Goal: Task Accomplishment & Management: Complete application form

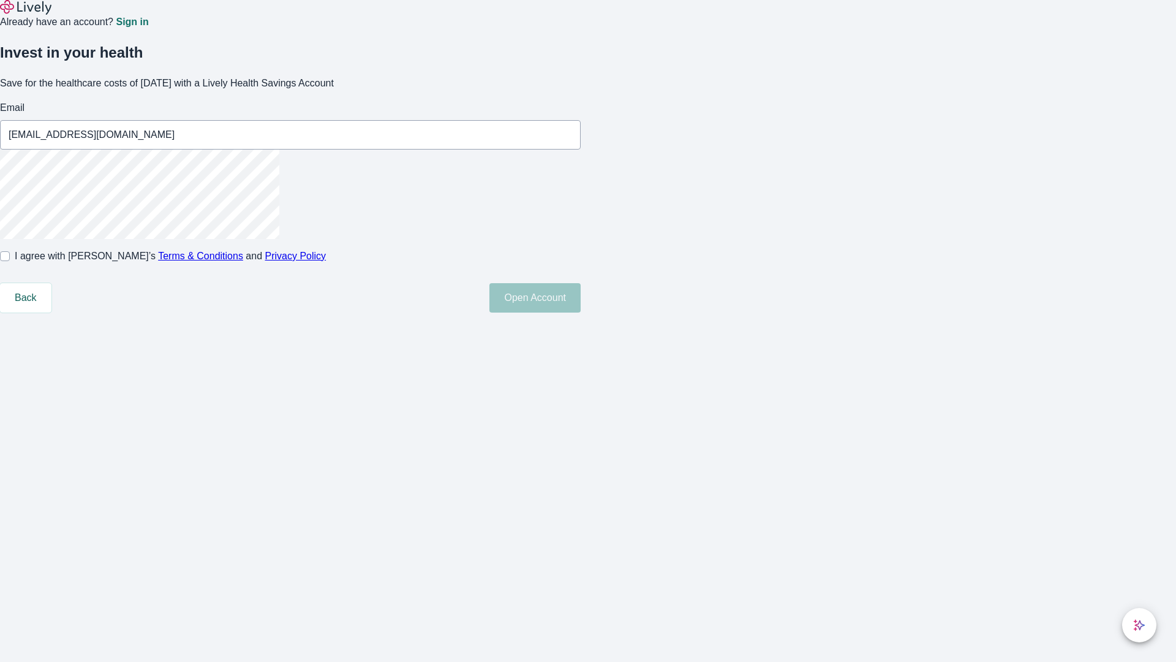
click at [10, 261] on input "I agree with Lively’s Terms & Conditions and Privacy Policy" at bounding box center [5, 256] width 10 height 10
checkbox input "true"
click at [581, 312] on button "Open Account" at bounding box center [534, 297] width 91 height 29
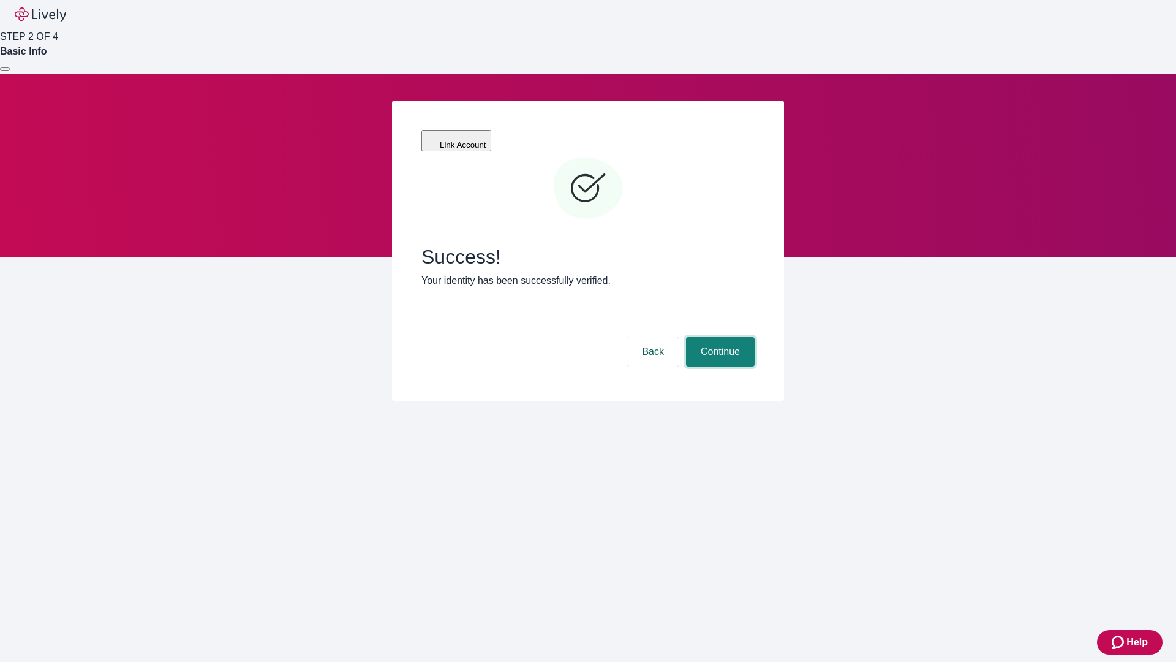
click at [719, 337] on button "Continue" at bounding box center [720, 351] width 69 height 29
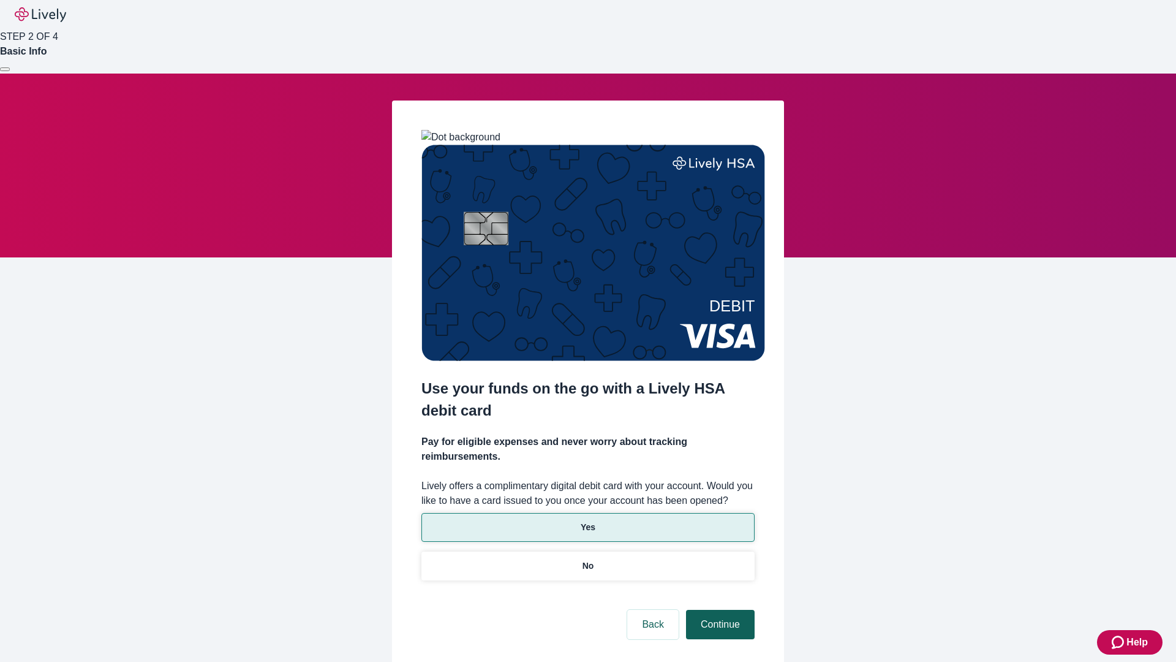
click at [587, 521] on p "Yes" at bounding box center [588, 527] width 15 height 13
click at [719, 610] on button "Continue" at bounding box center [720, 624] width 69 height 29
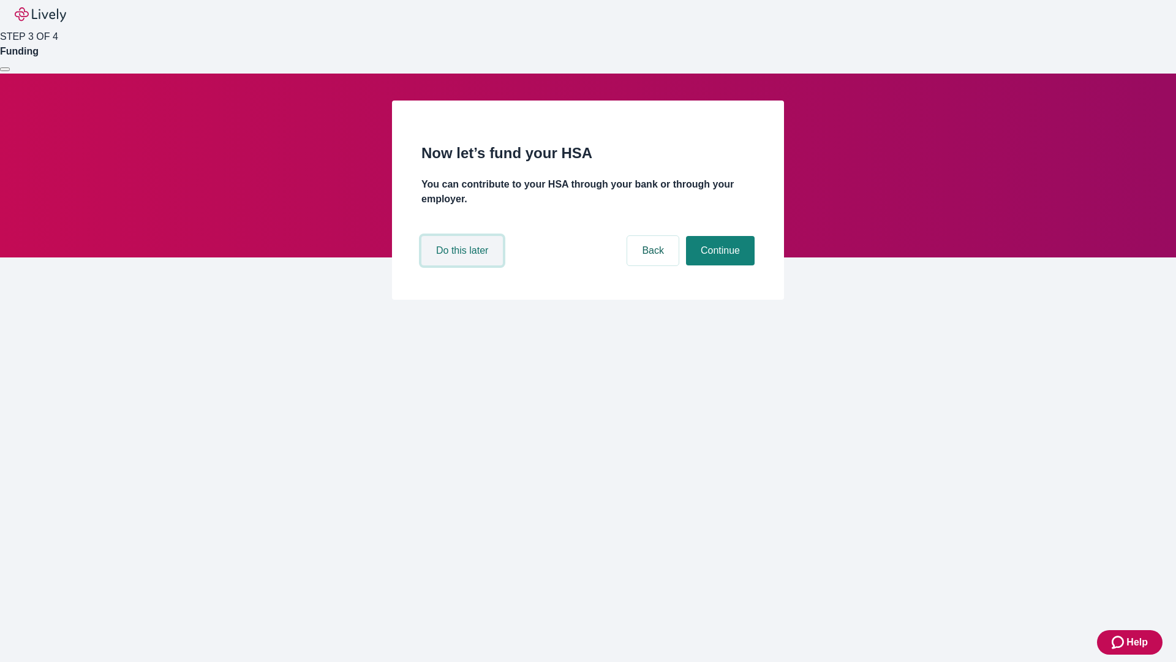
click at [464, 265] on button "Do this later" at bounding box center [461, 250] width 81 height 29
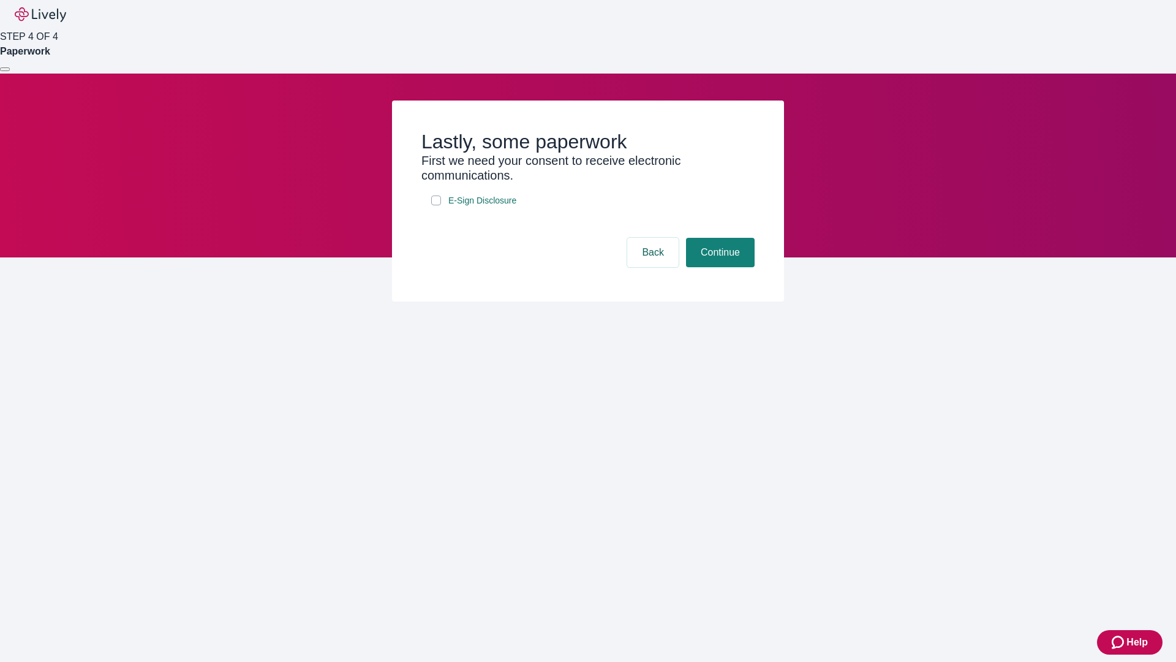
click at [436, 205] on input "E-Sign Disclosure" at bounding box center [436, 200] width 10 height 10
checkbox input "true"
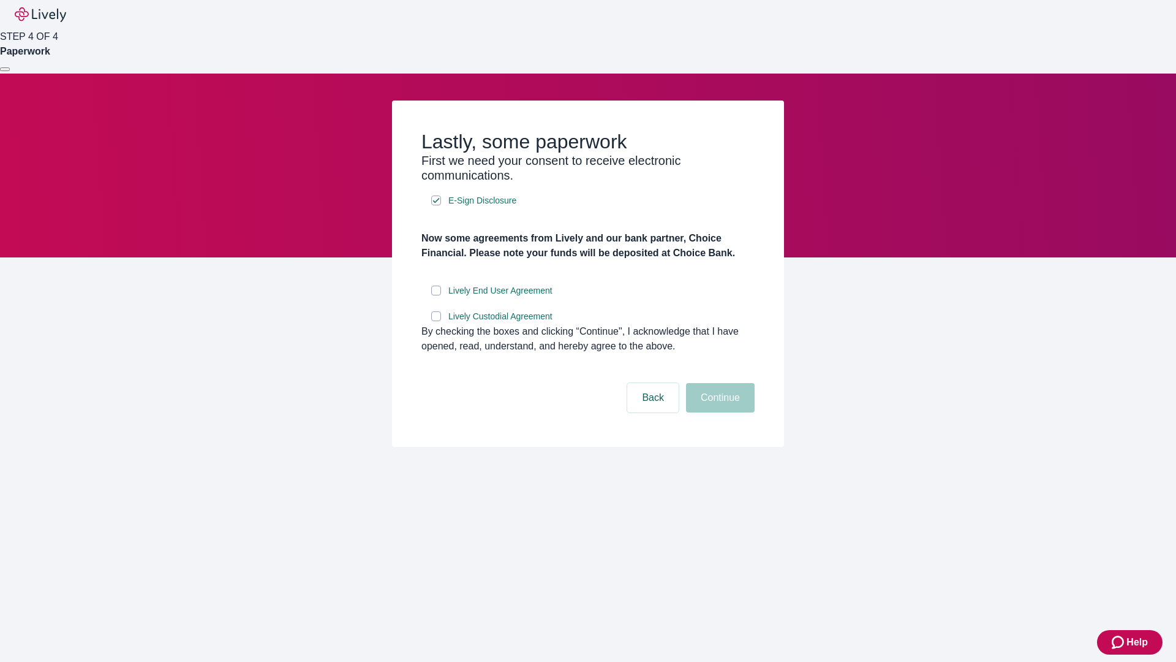
click at [436, 295] on input "Lively End User Agreement" at bounding box center [436, 290] width 10 height 10
checkbox input "true"
click at [436, 321] on input "Lively Custodial Agreement" at bounding box center [436, 316] width 10 height 10
checkbox input "true"
click at [719, 412] on button "Continue" at bounding box center [720, 397] width 69 height 29
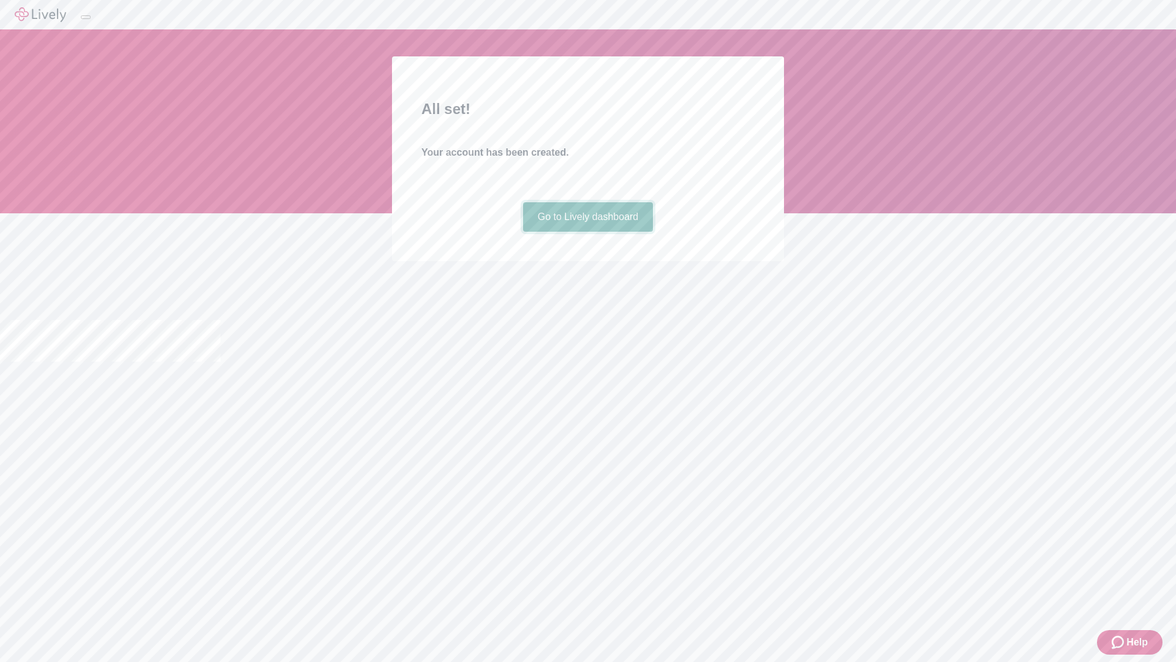
click at [587, 232] on link "Go to Lively dashboard" at bounding box center [588, 216] width 130 height 29
